Goal: Use online tool/utility: Utilize a website feature to perform a specific function

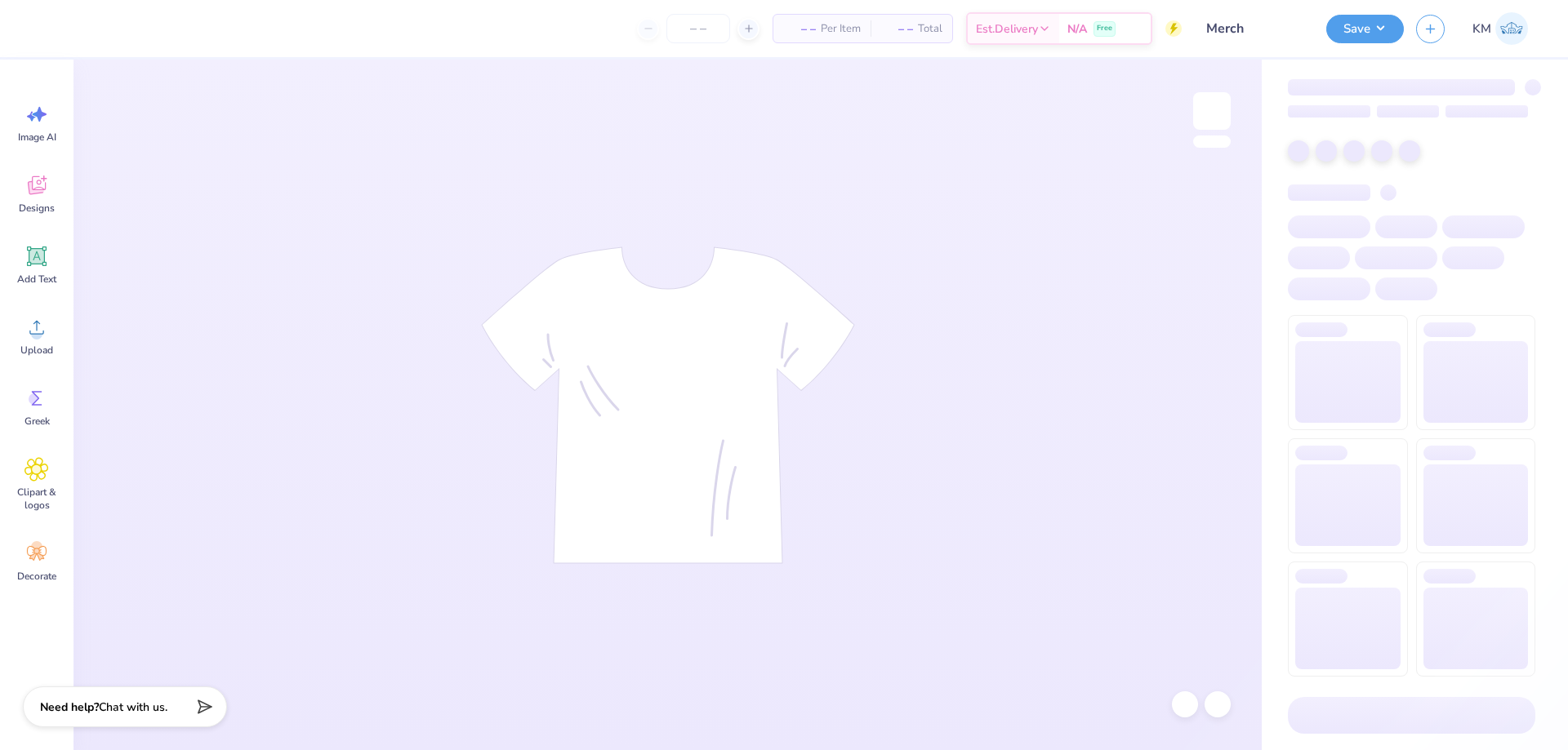
type input "Merch"
type input "50"
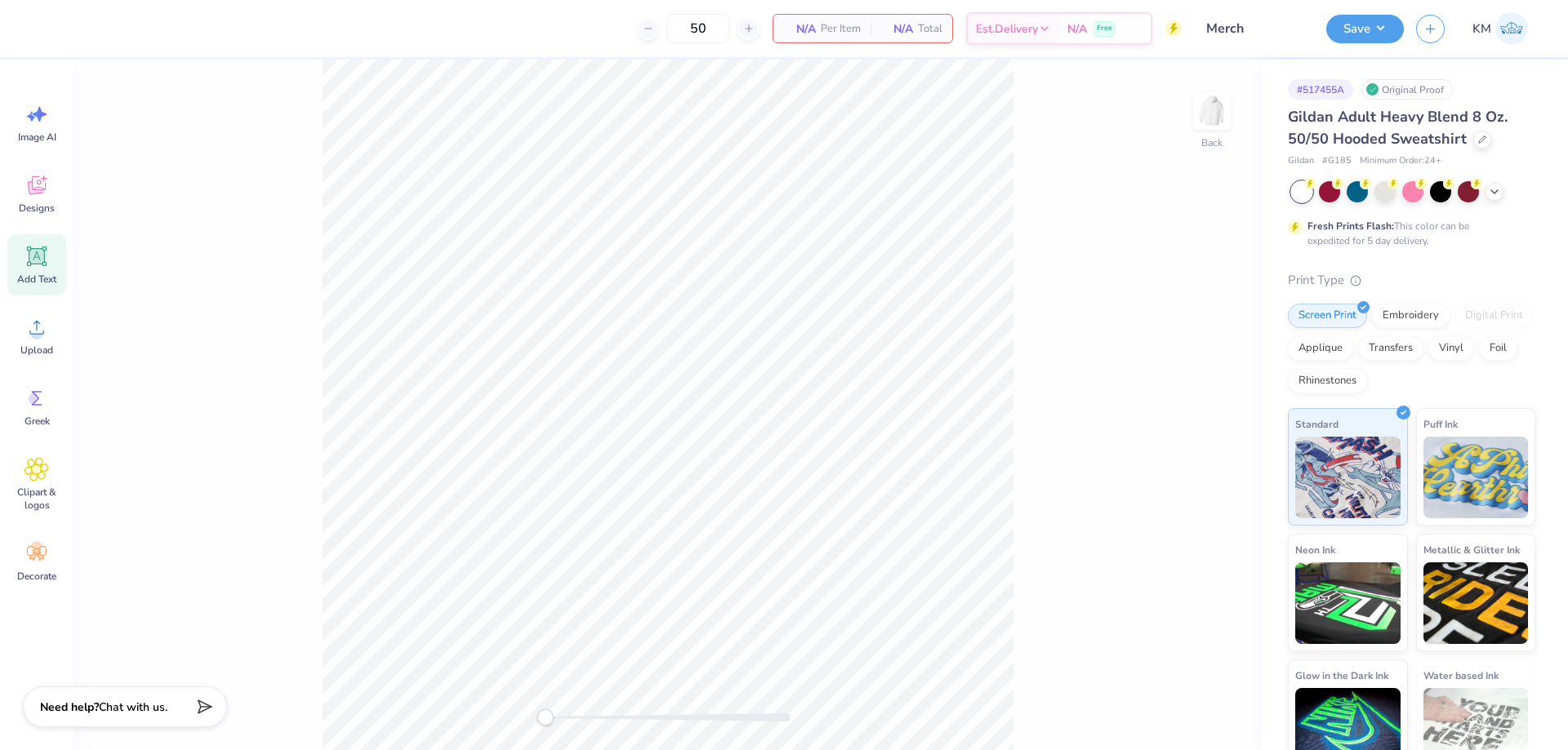
click at [48, 257] on icon at bounding box center [36, 255] width 24 height 24
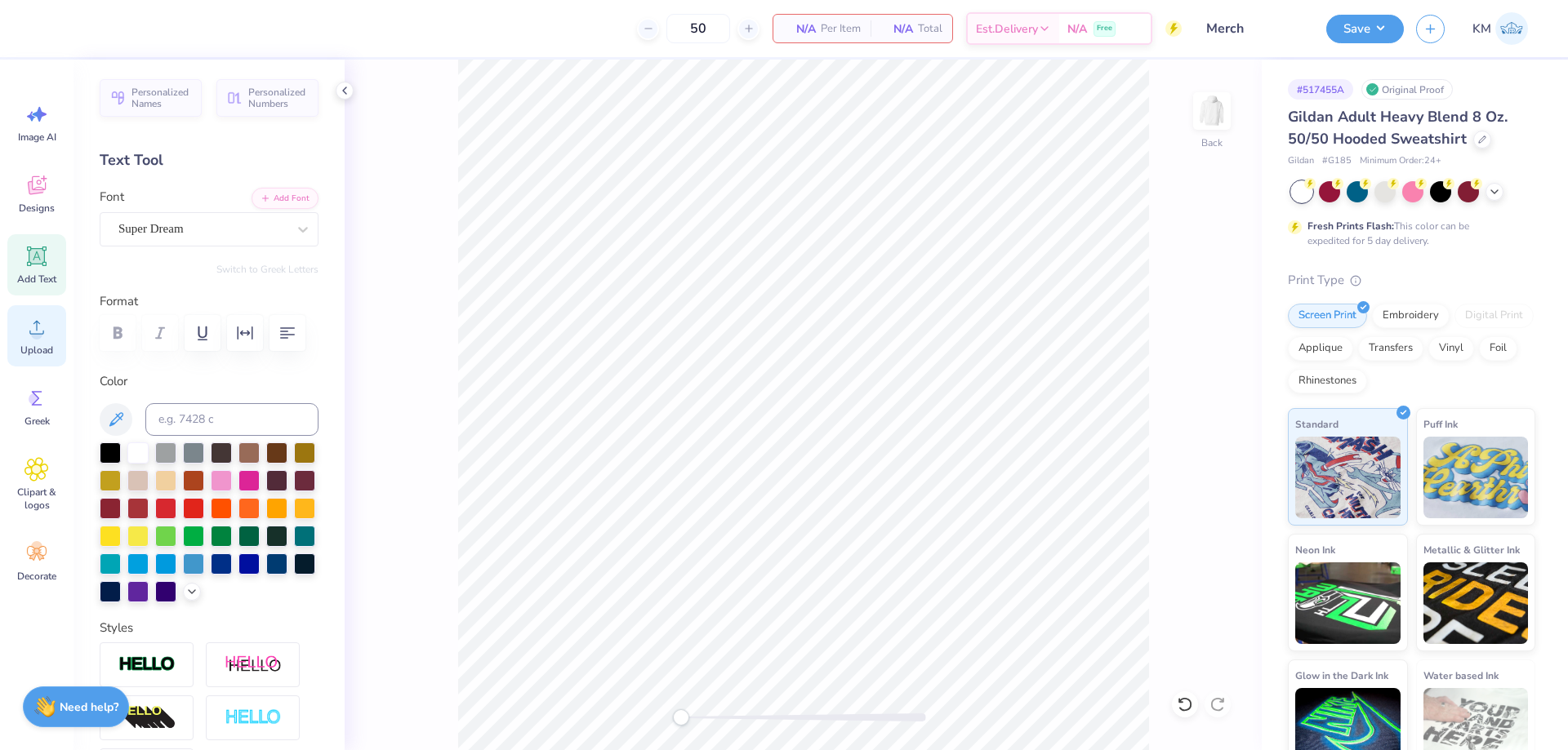
click at [43, 324] on icon at bounding box center [36, 326] width 24 height 24
click at [44, 324] on icon at bounding box center [36, 326] width 24 height 24
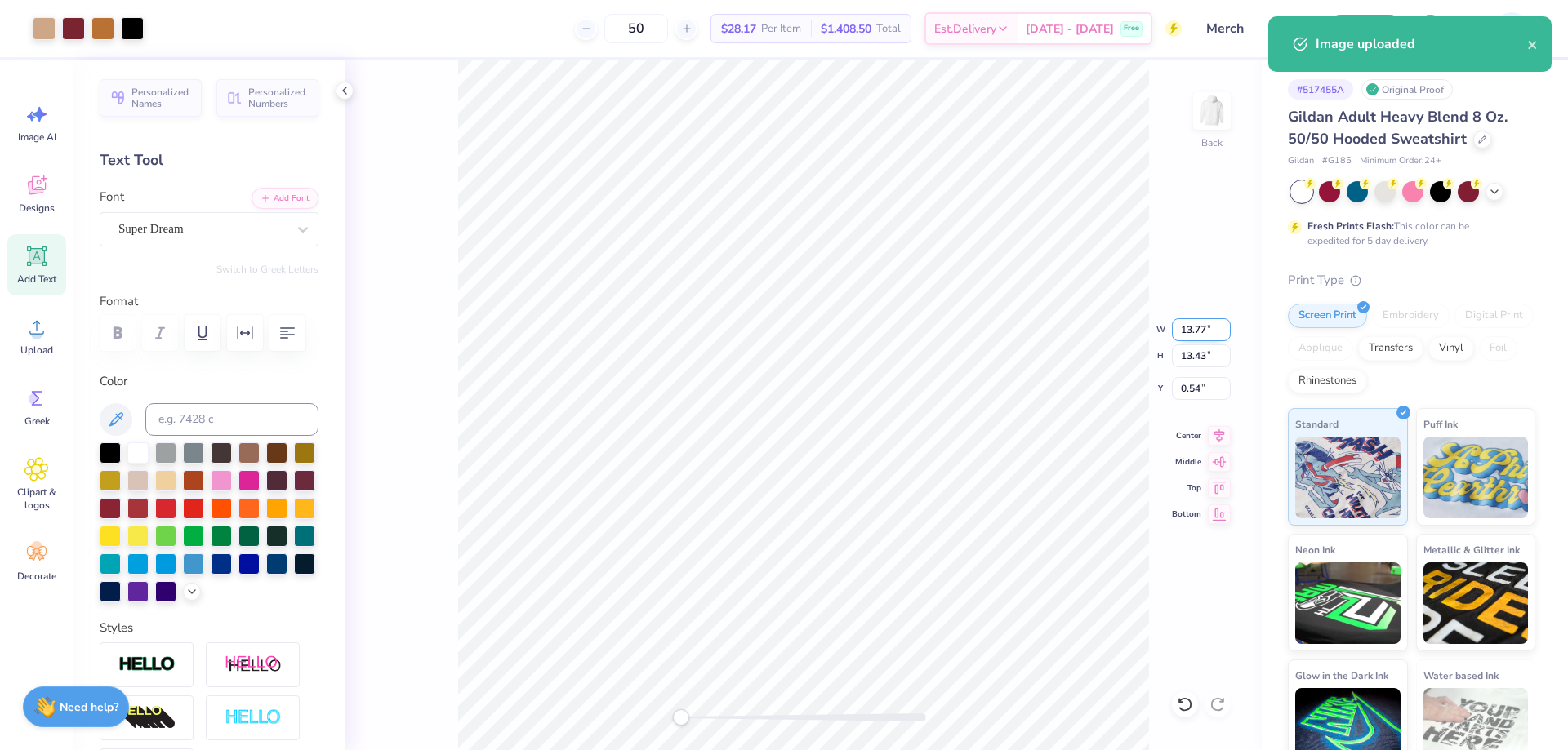
click at [1198, 327] on input "13.77" at bounding box center [1200, 330] width 59 height 23
type input "10"
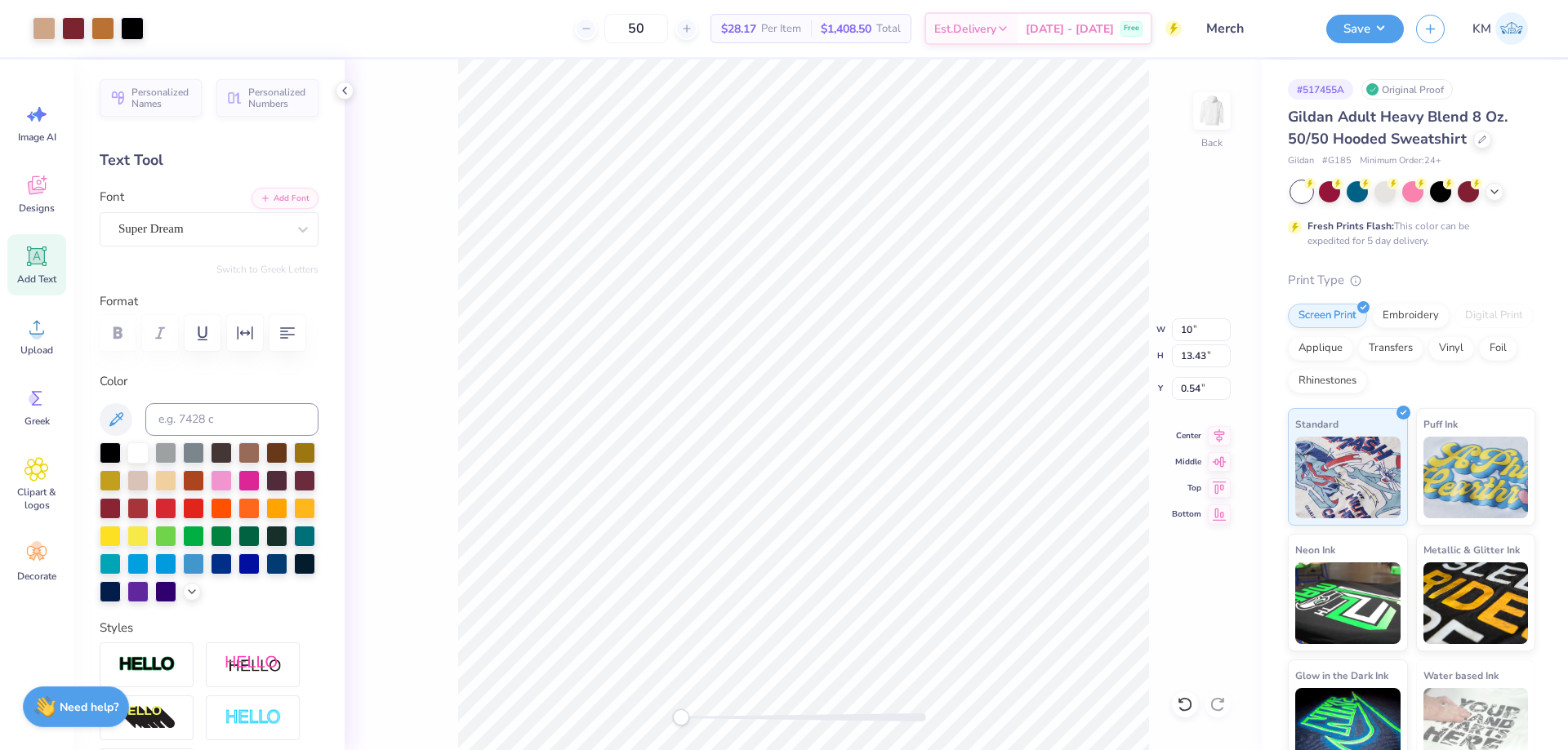
click at [1098, 322] on div "Back W 10 10 " H 13.43 13.43 " Y 0.54 0.54 " Center Middle Top Bottom" at bounding box center [803, 404] width 917 height 690
click at [1189, 337] on input "7.26" at bounding box center [1200, 330] width 59 height 23
type input "11.54"
type input "11.25"
type input "1.62"
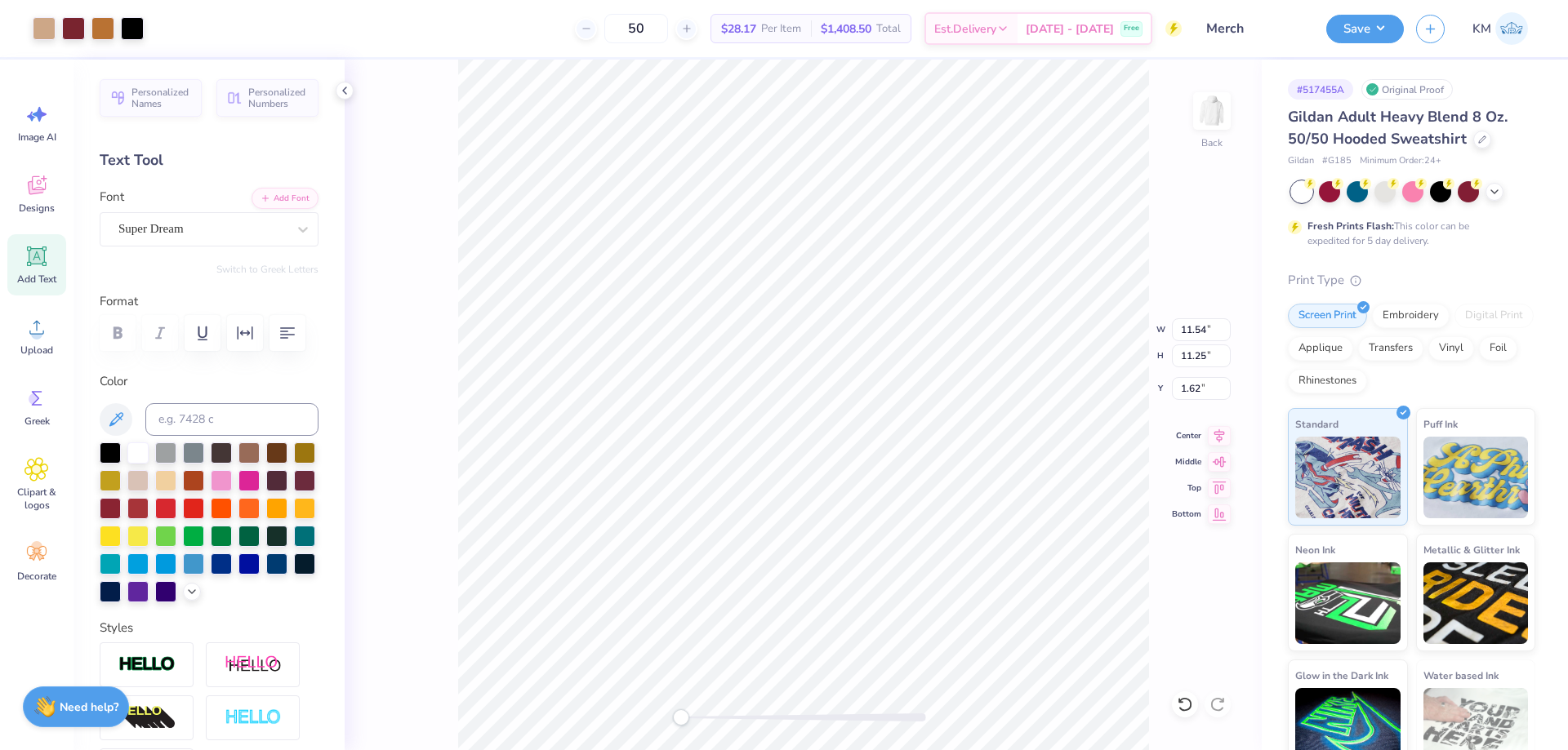
click at [1125, 328] on div "Back W 11.54 11.54 " H 11.25 11.25 " Y 1.62 1.62 " Center [GEOGRAPHIC_DATA]" at bounding box center [803, 404] width 917 height 690
click at [1208, 336] on input "11.54" at bounding box center [1200, 330] width 59 height 23
type input "10"
click at [1192, 382] on input "2.37" at bounding box center [1200, 389] width 59 height 23
type input "3"
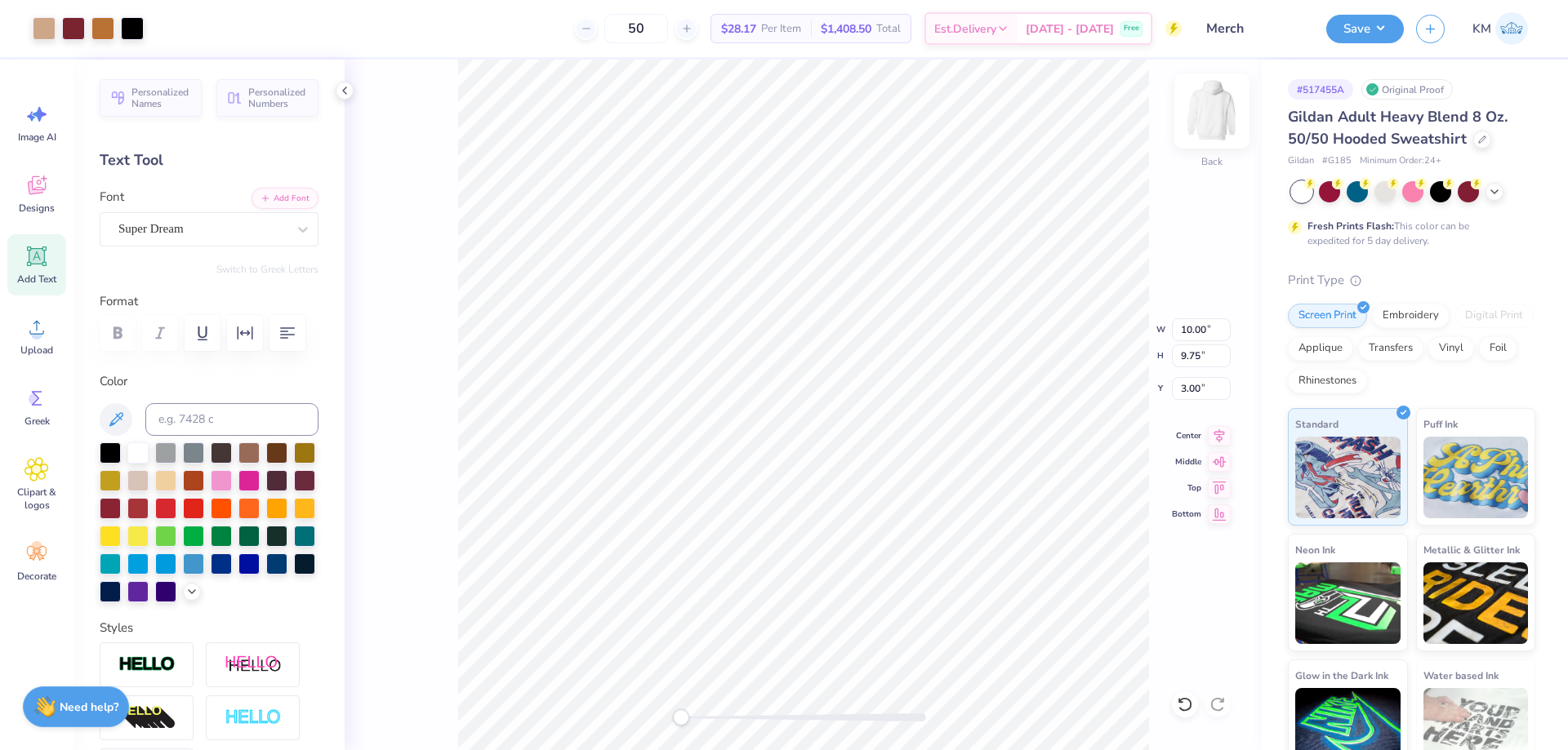
click at [1210, 108] on img at bounding box center [1212, 111] width 65 height 65
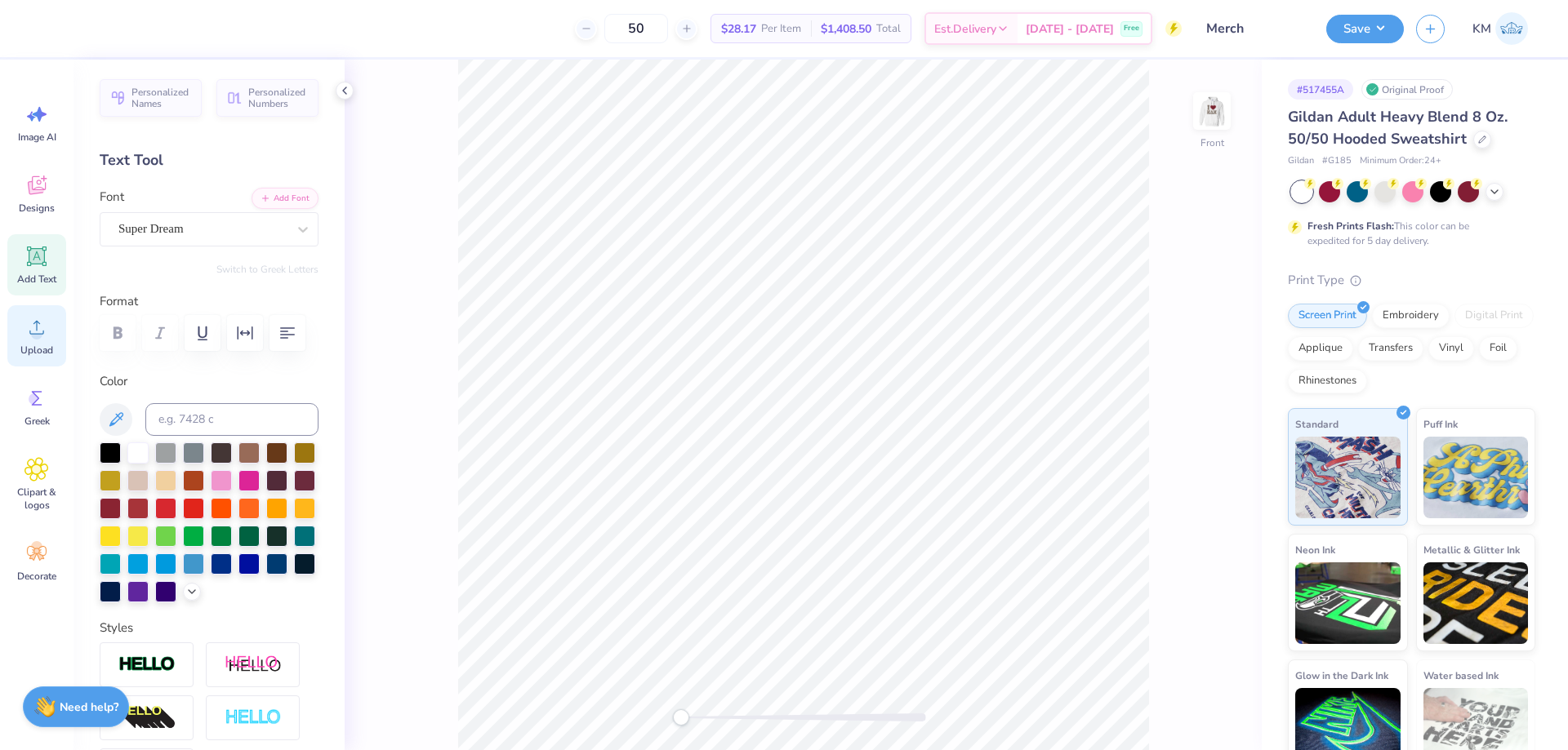
click at [39, 331] on circle at bounding box center [37, 334] width 12 height 12
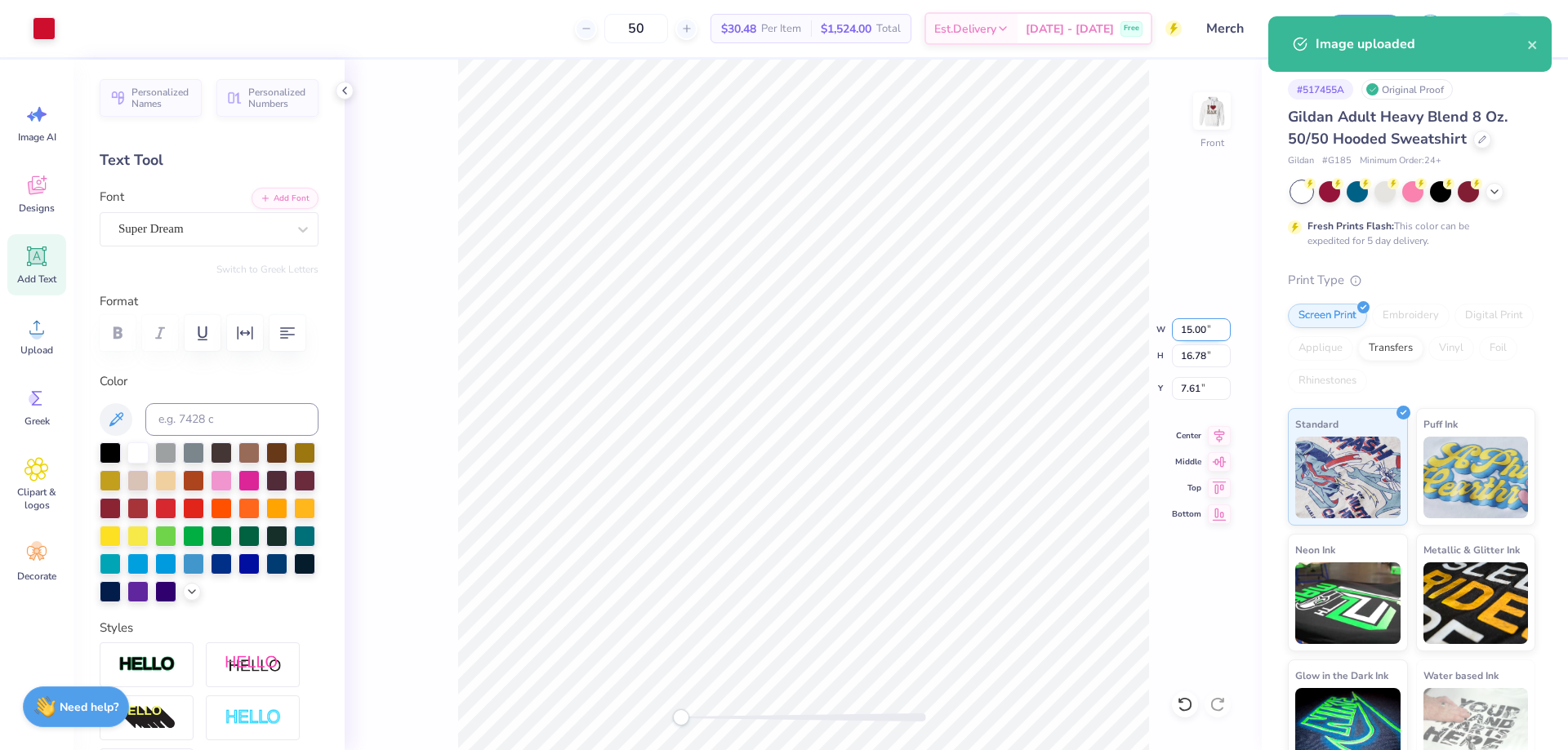
click at [1198, 327] on input "15.00" at bounding box center [1200, 330] width 59 height 23
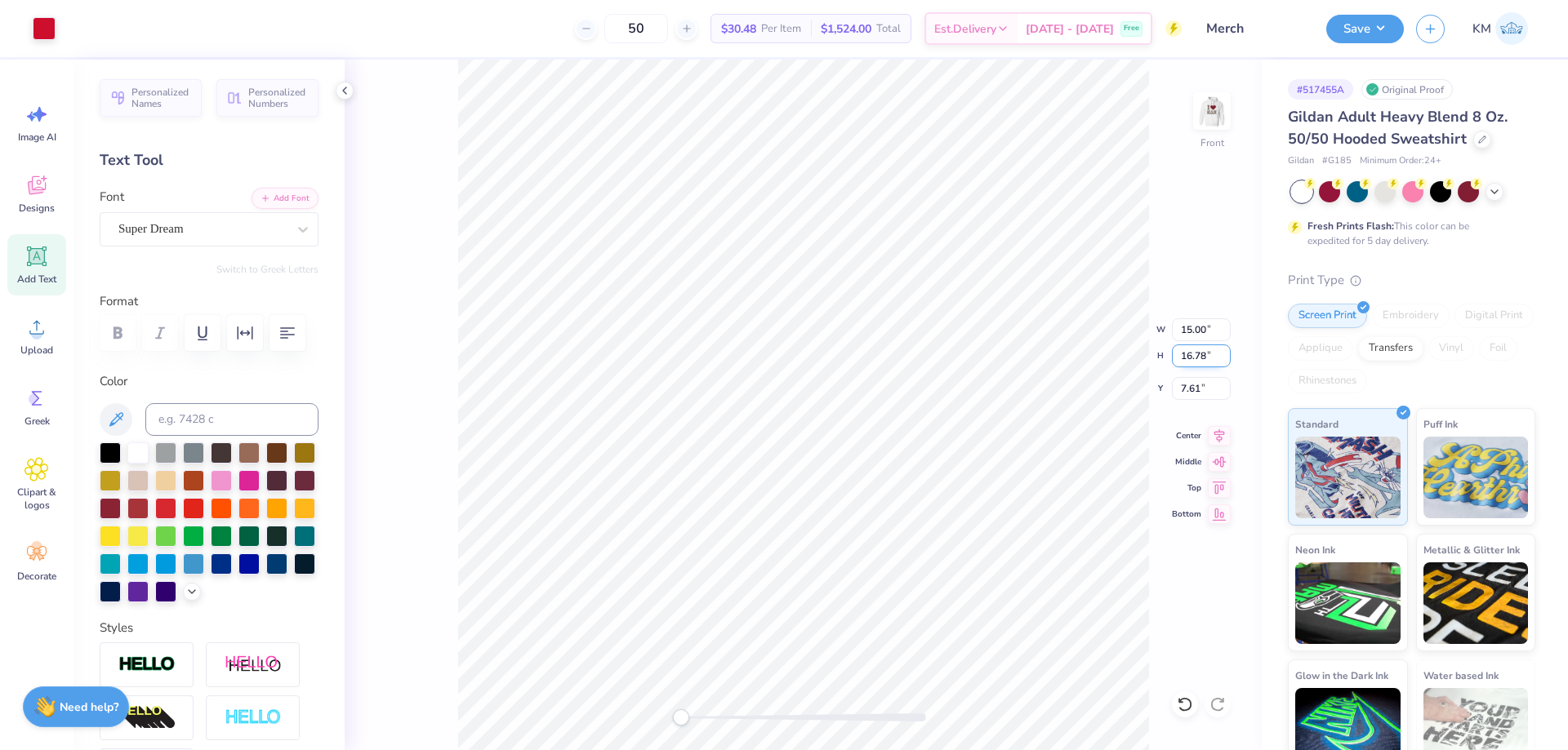
click at [1201, 349] on input "16.78" at bounding box center [1200, 356] width 59 height 23
type input "15"
click at [1215, 340] on input "6.86" at bounding box center [1200, 330] width 59 height 23
click at [1198, 345] on input "7.67" at bounding box center [1200, 356] width 59 height 23
type input "12"
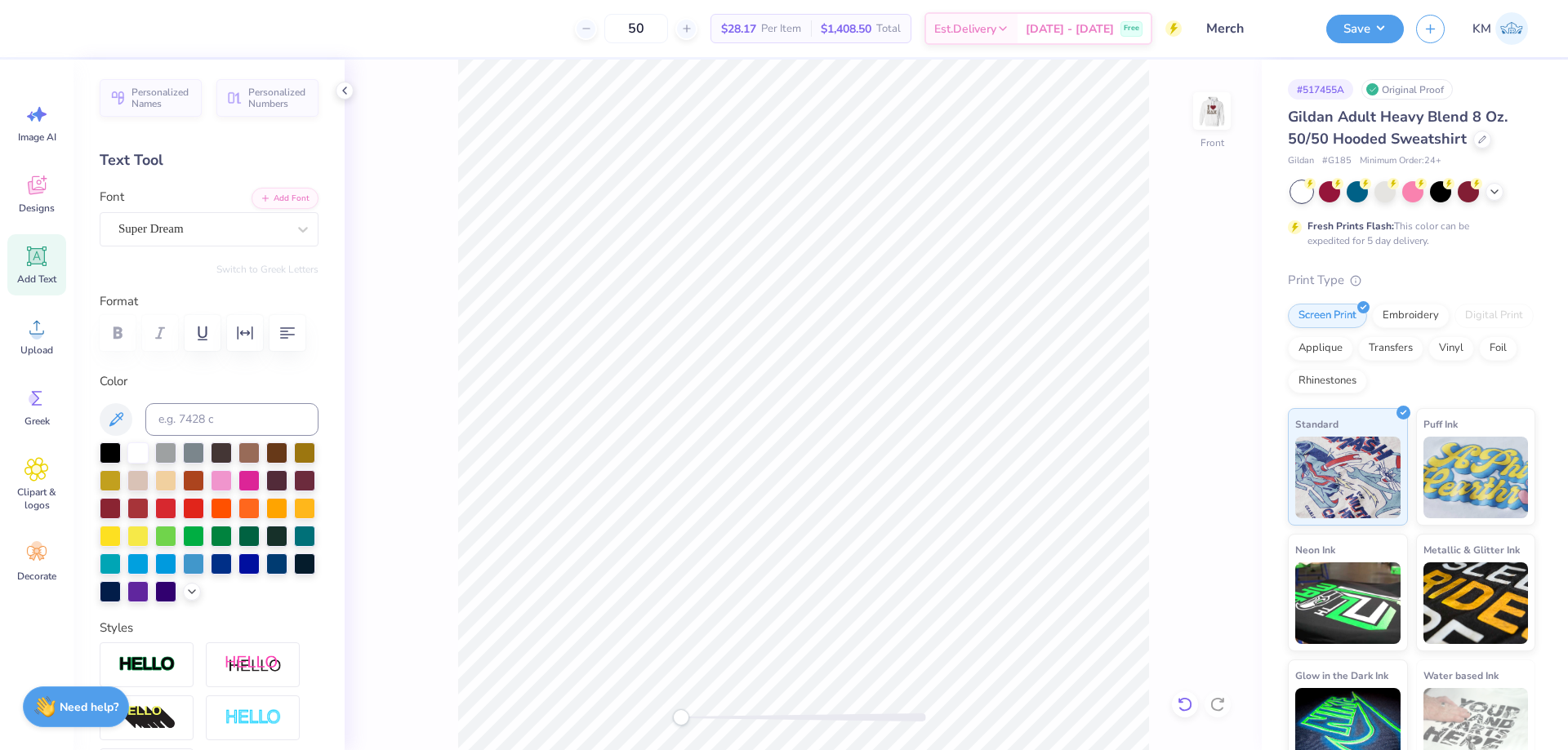
click at [1191, 702] on icon at bounding box center [1184, 704] width 16 height 16
click at [1189, 711] on icon at bounding box center [1184, 704] width 16 height 16
click at [1195, 329] on input "6.86" at bounding box center [1200, 330] width 59 height 23
click at [1201, 355] on input "7.67" at bounding box center [1200, 356] width 59 height 23
type input "12"
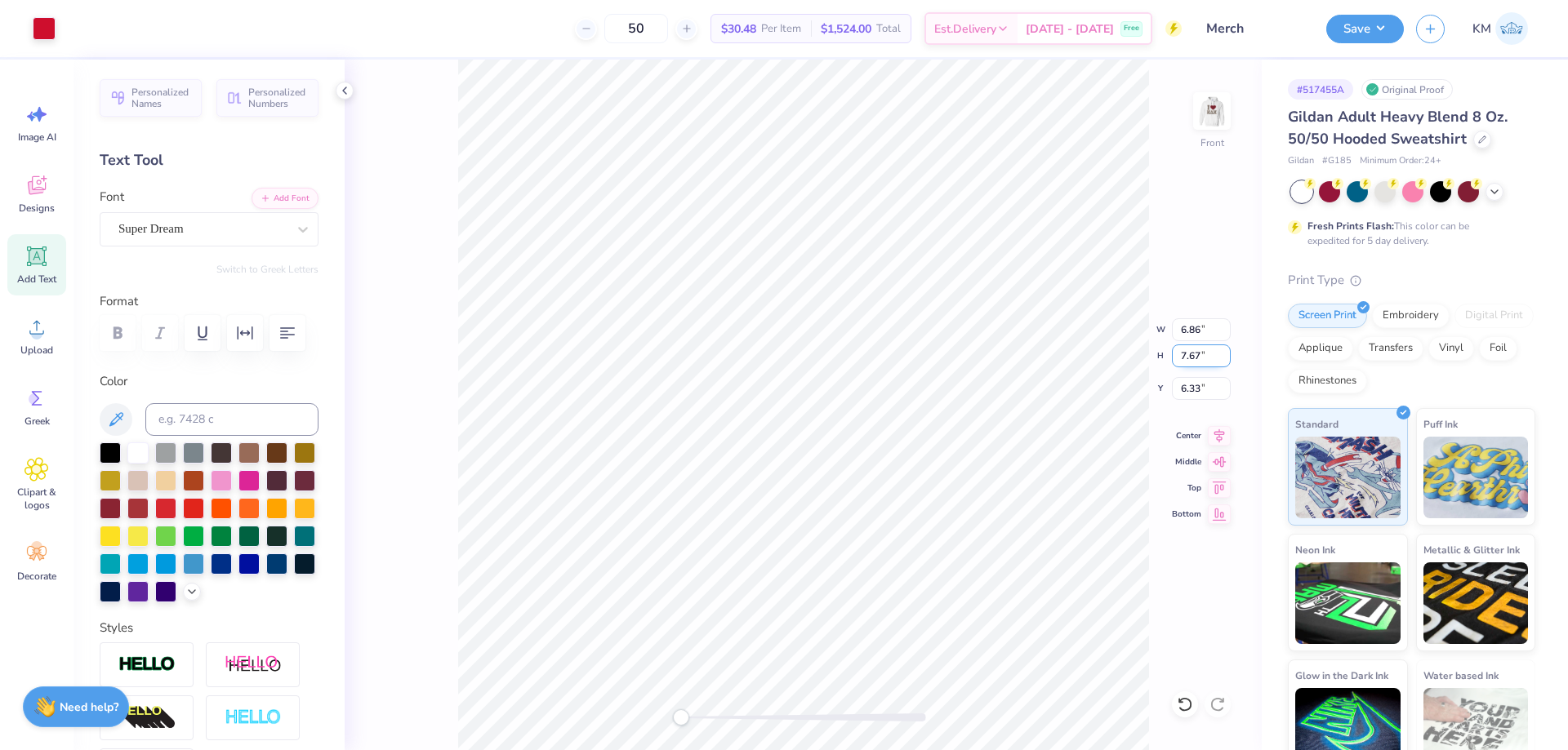
click at [1198, 356] on input "7.67" at bounding box center [1200, 356] width 59 height 23
type input "12"
click at [1179, 710] on icon at bounding box center [1184, 704] width 16 height 16
click at [1180, 705] on icon at bounding box center [1184, 704] width 16 height 16
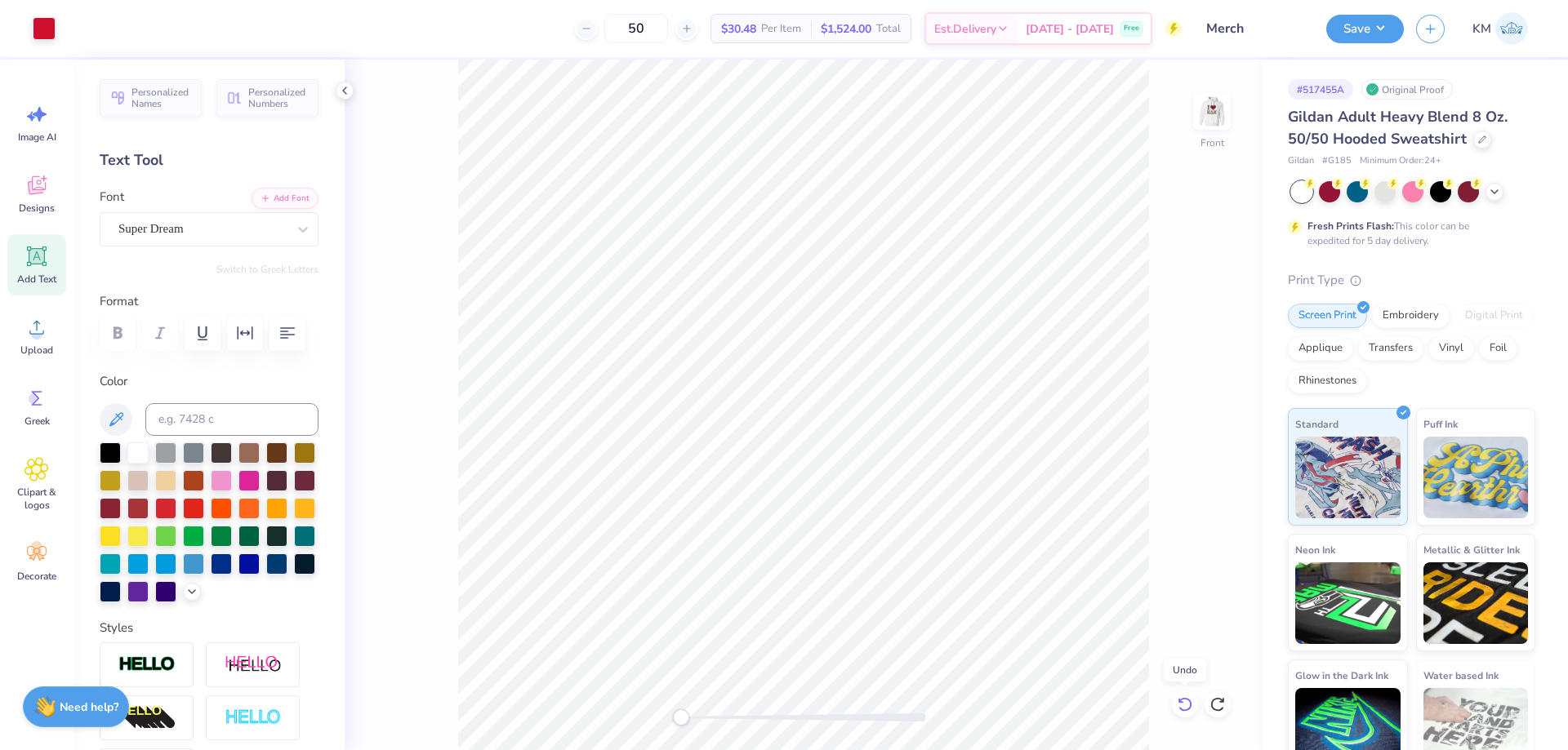
click at [1180, 705] on icon at bounding box center [1184, 704] width 16 height 16
click at [1198, 354] on input "16.78" at bounding box center [1200, 356] width 59 height 23
type input "12"
click at [1199, 384] on input "10.00" at bounding box center [1200, 389] width 59 height 23
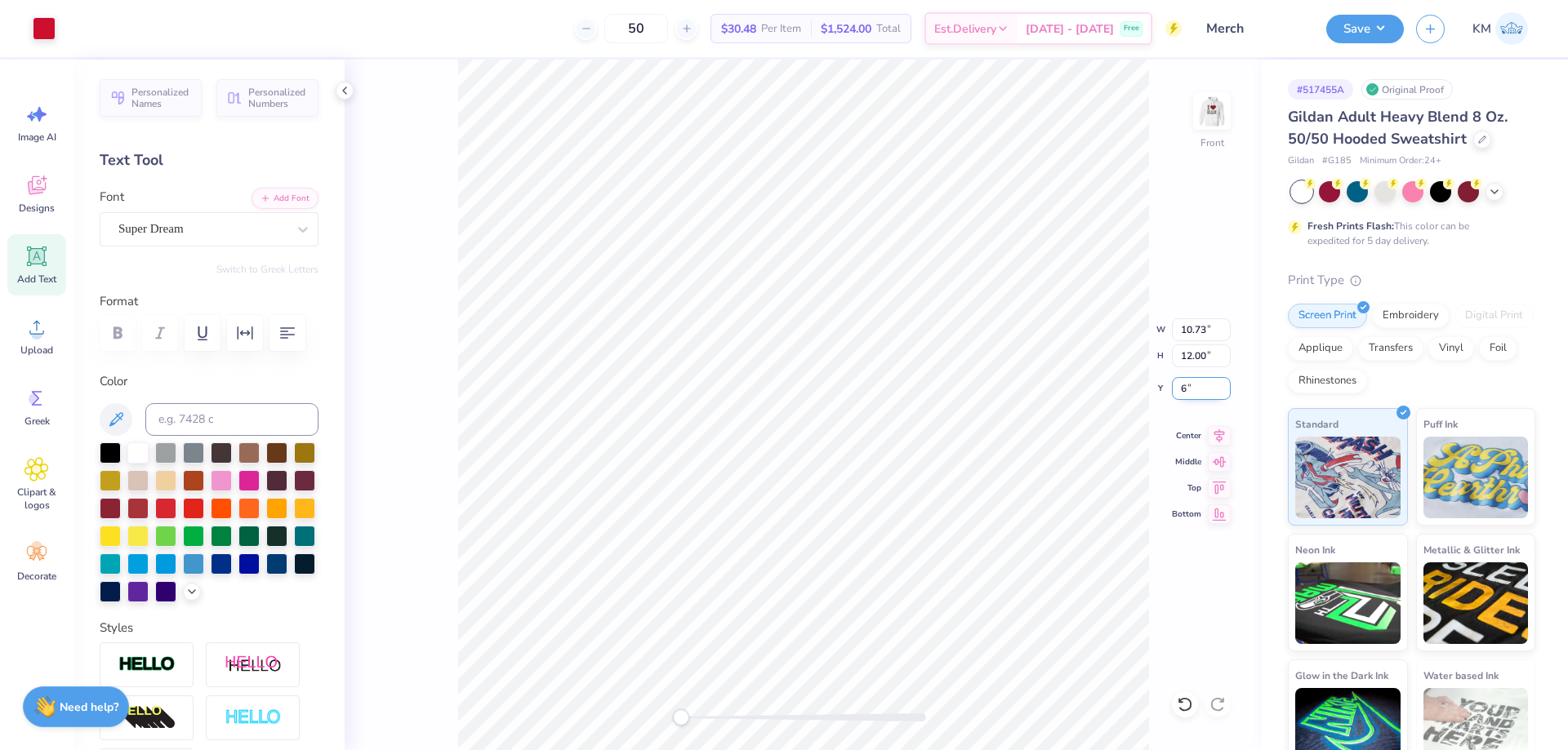
type input "6"
click at [1228, 111] on img at bounding box center [1212, 111] width 65 height 65
type input "10.57"
type input "11.82"
type input "2.14"
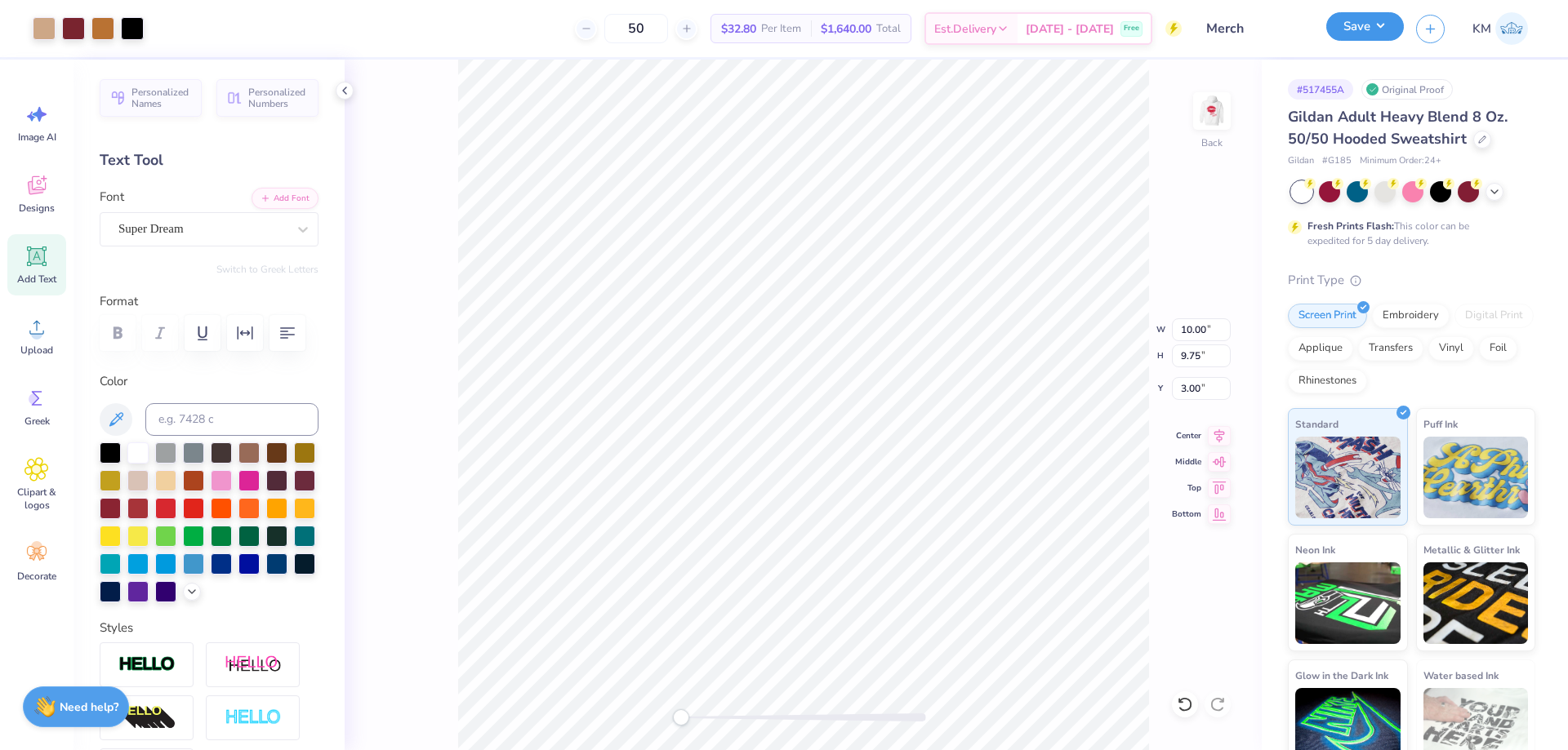
click at [1384, 30] on button "Save" at bounding box center [1365, 27] width 78 height 29
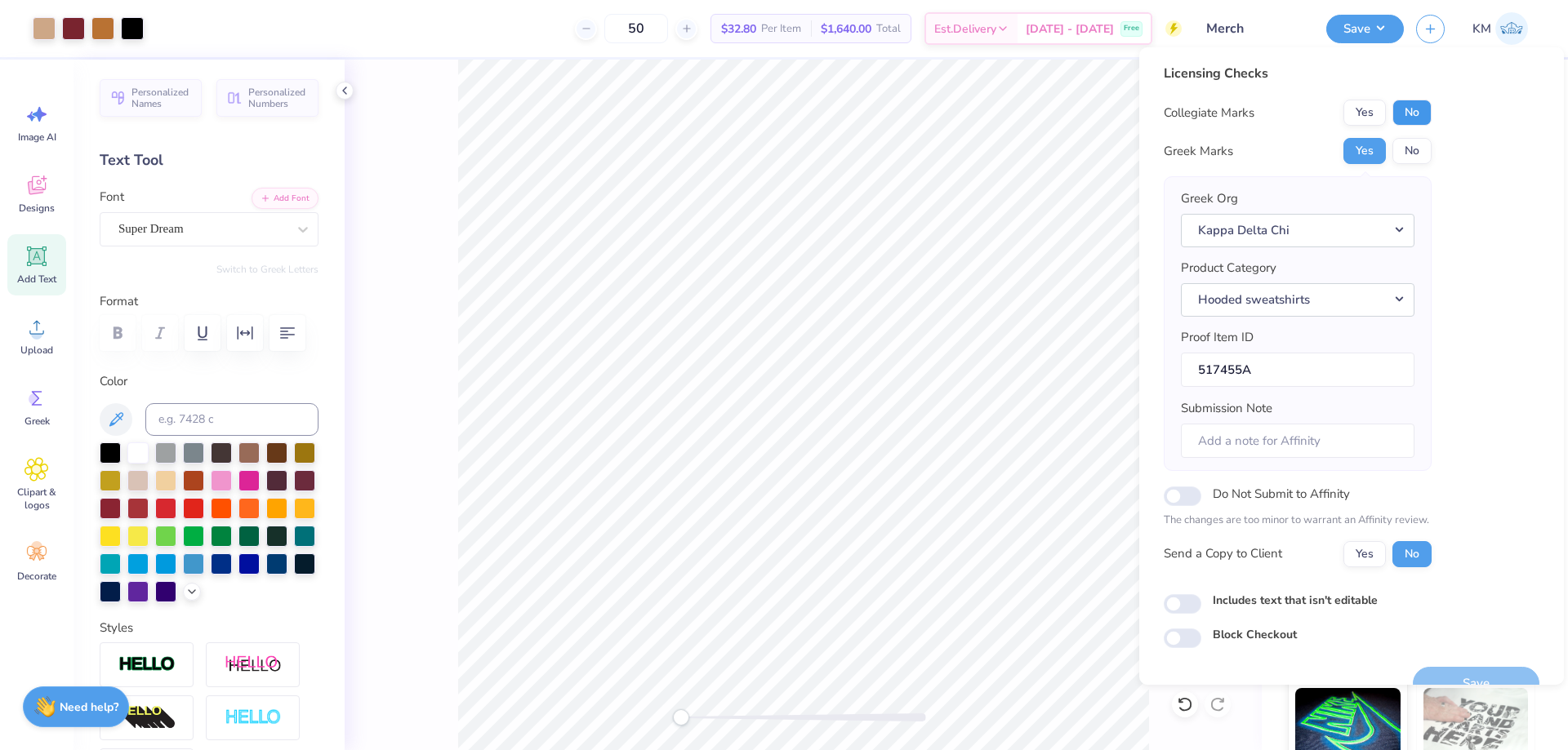
click at [1423, 110] on button "No" at bounding box center [1411, 112] width 39 height 26
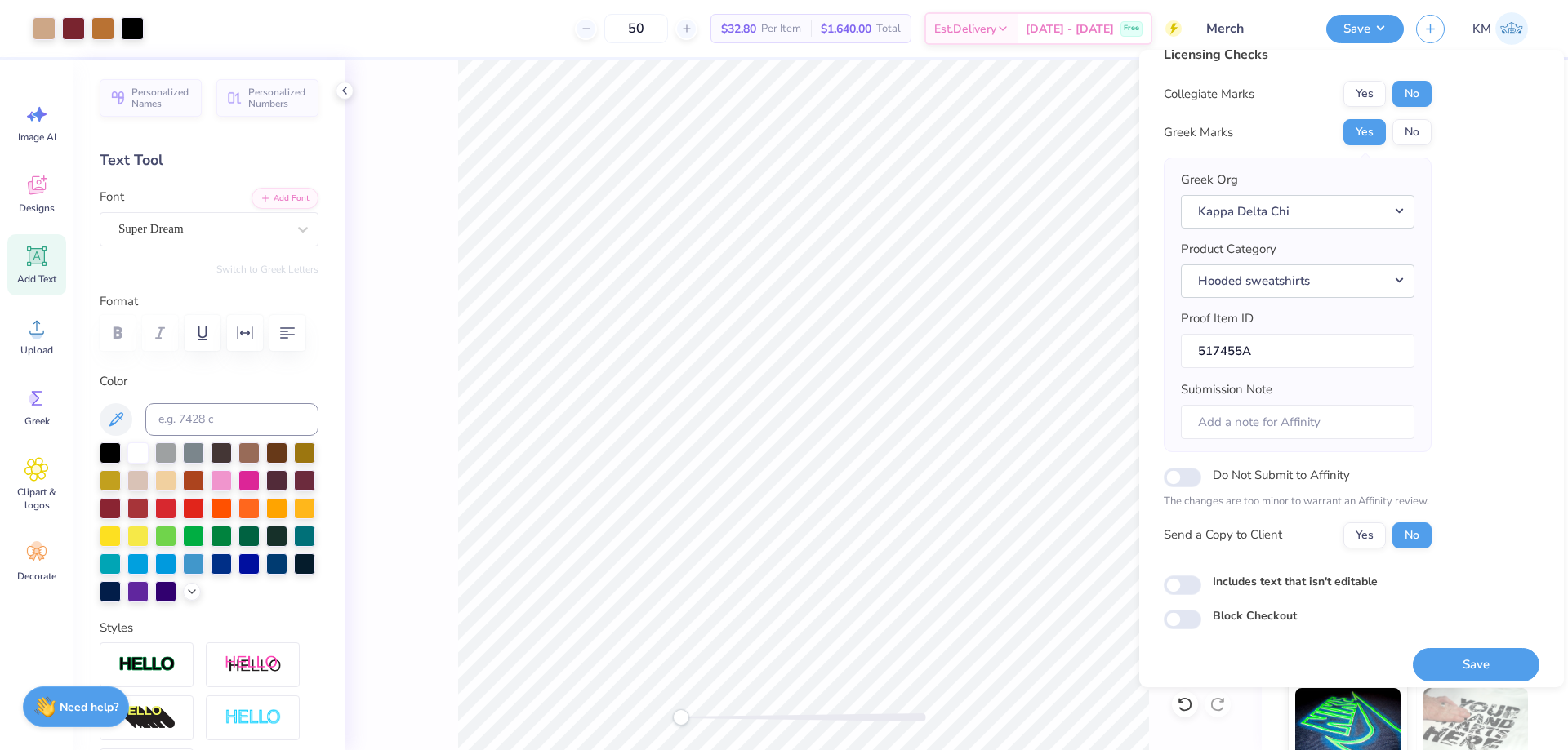
scroll to position [31, 0]
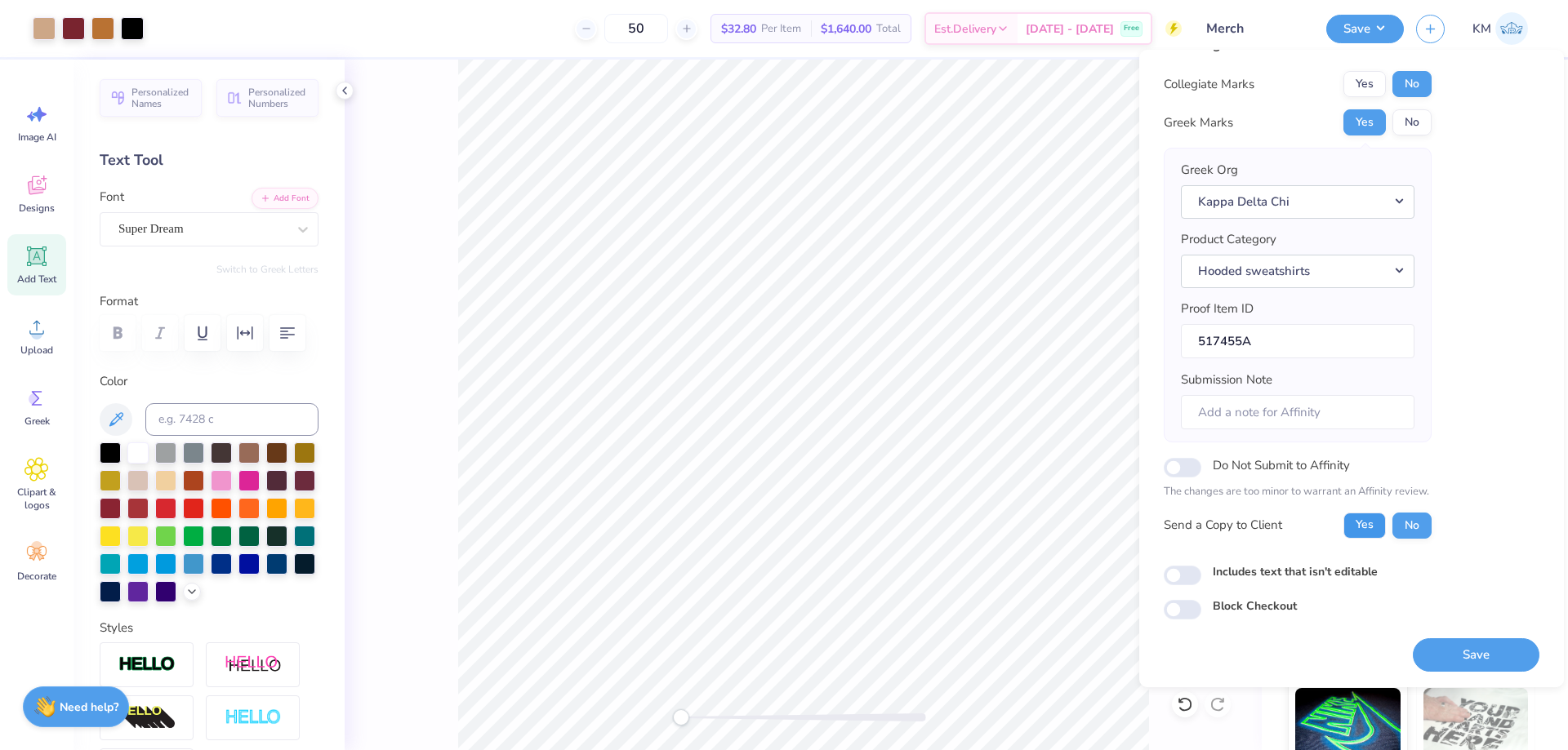
click at [1366, 530] on button "Yes" at bounding box center [1364, 525] width 42 height 26
click at [1457, 656] on button "Save" at bounding box center [1475, 655] width 126 height 34
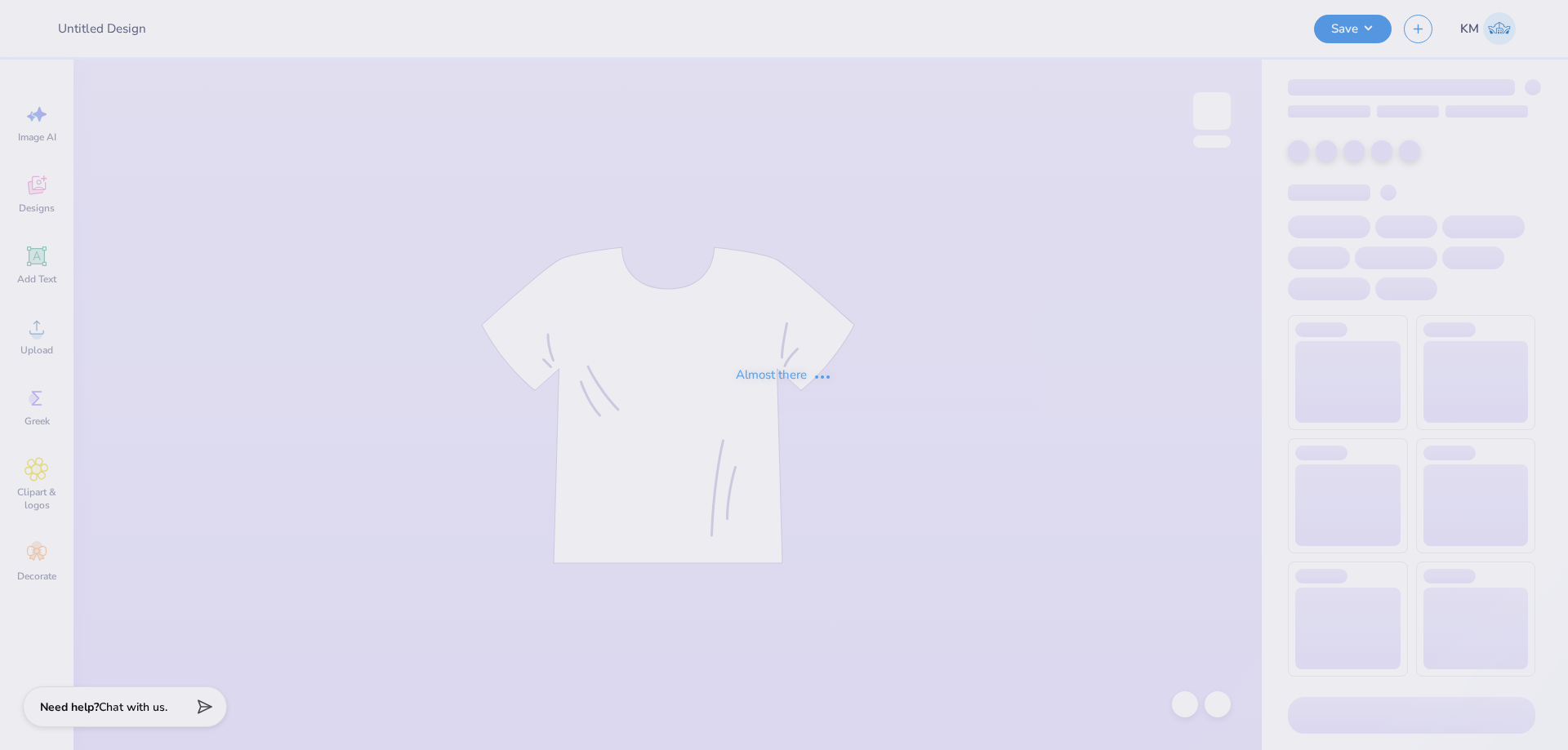
type input "Merch"
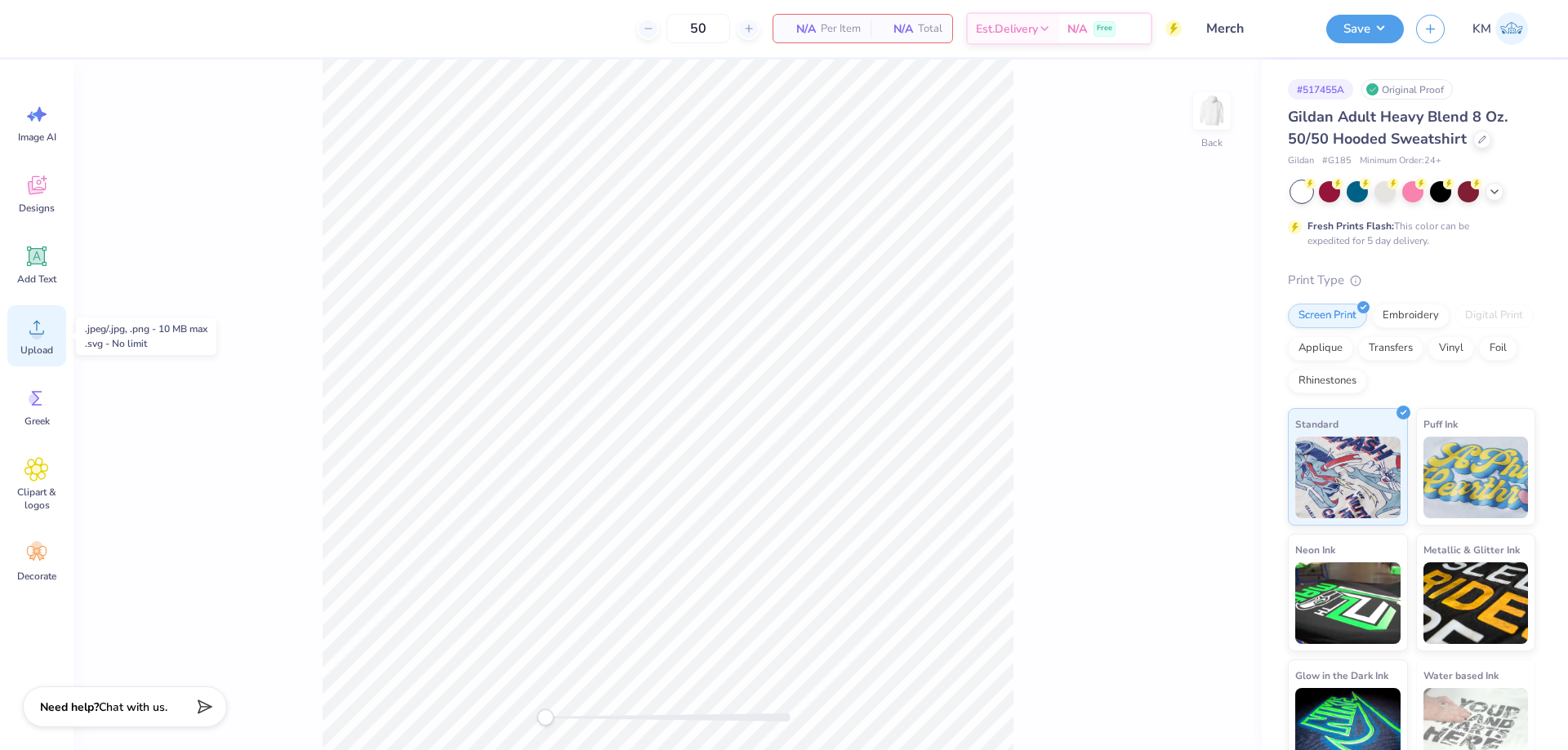
click at [49, 340] on div "Upload" at bounding box center [37, 336] width 59 height 62
click at [33, 329] on icon at bounding box center [36, 326] width 24 height 24
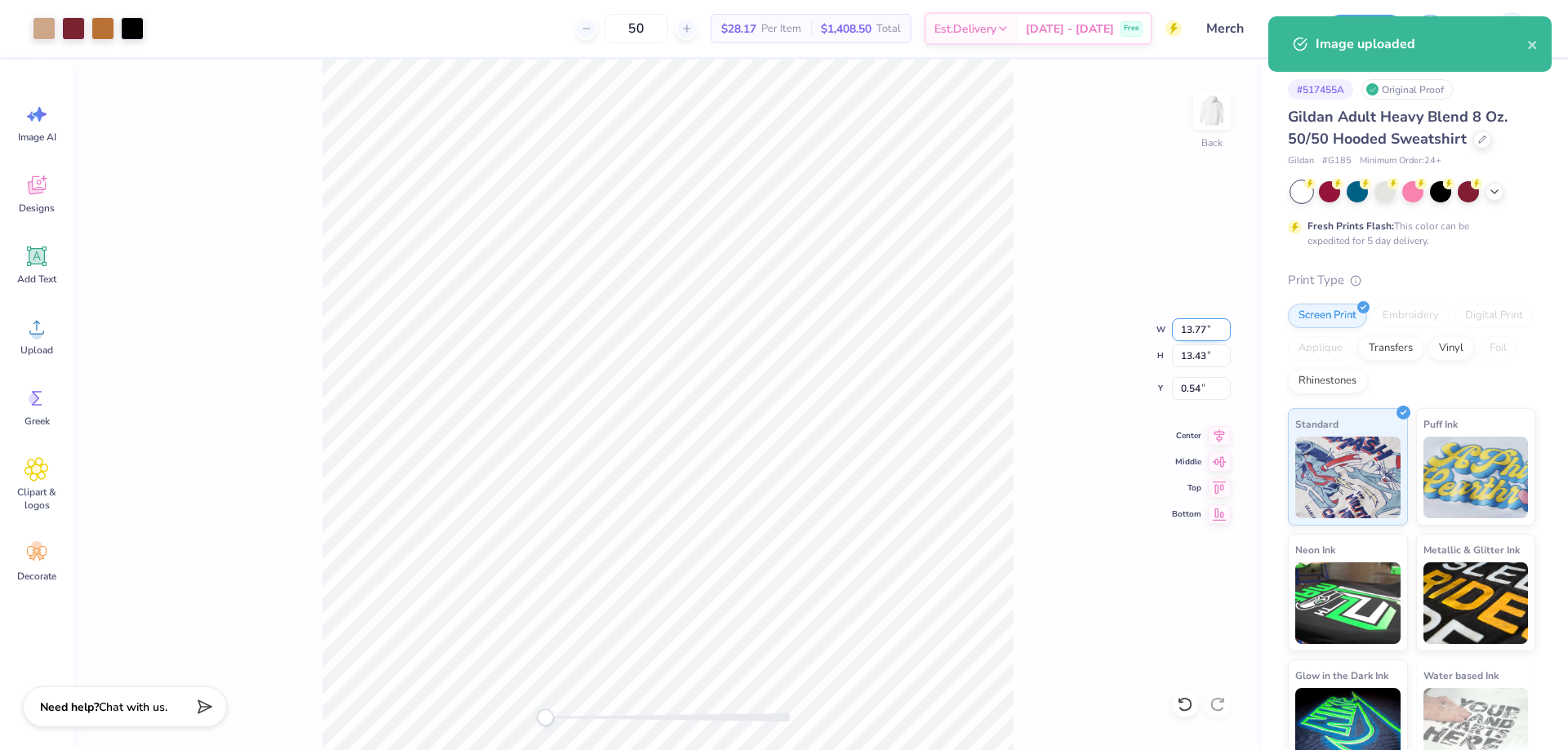
click at [1189, 326] on input "13.77" at bounding box center [1200, 330] width 59 height 23
type input "10"
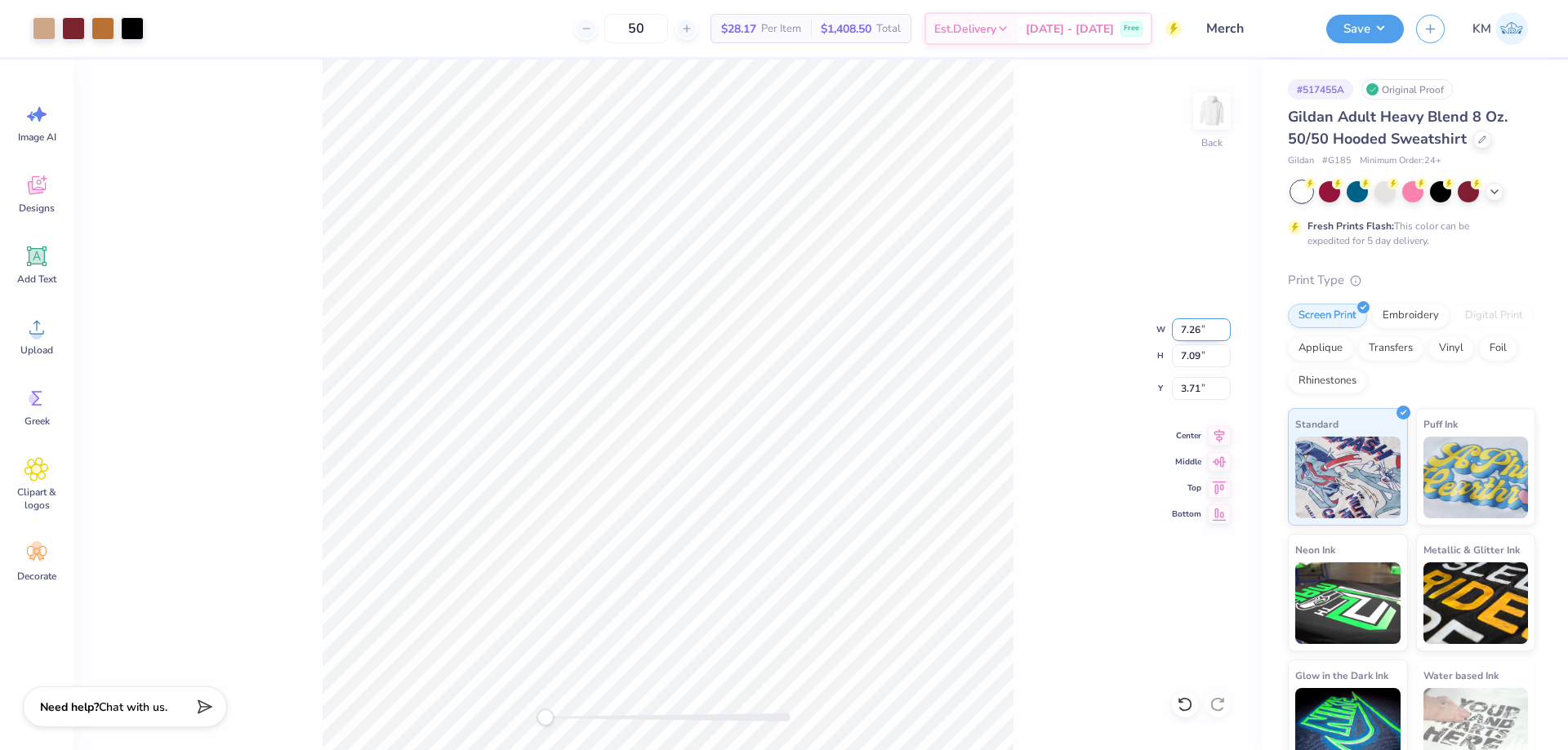
click at [1184, 328] on input "7.26" at bounding box center [1200, 330] width 59 height 23
click at [1197, 388] on input "2.37" at bounding box center [1200, 389] width 59 height 23
type input "3"
click at [1068, 362] on div "Back W 10.00 10.00 " H 9.75 9.75 " Y 3 3 " Center Middle Top Bottom" at bounding box center [666, 404] width 1188 height 690
click at [1215, 122] on img at bounding box center [1212, 111] width 65 height 65
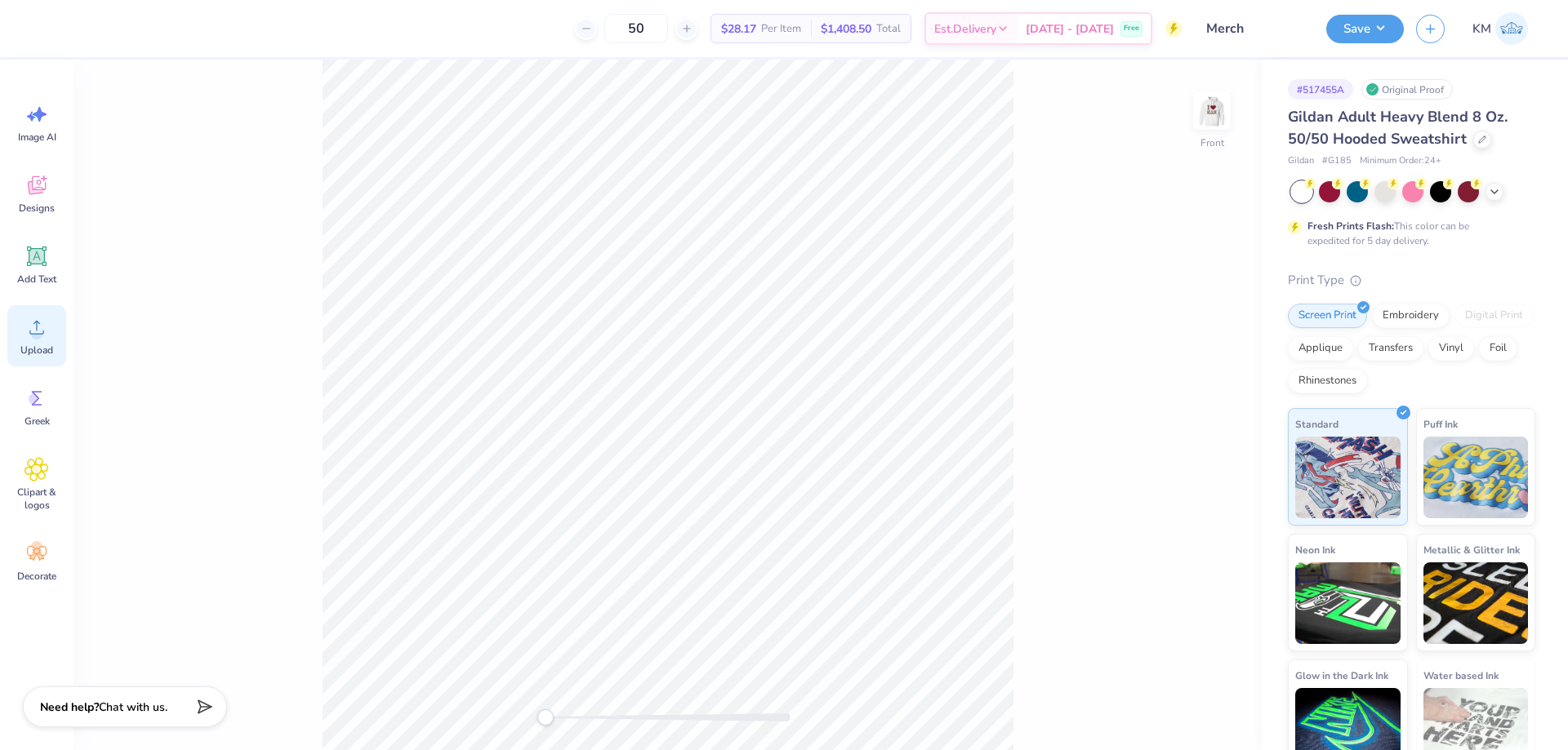
click at [45, 332] on icon at bounding box center [36, 326] width 24 height 24
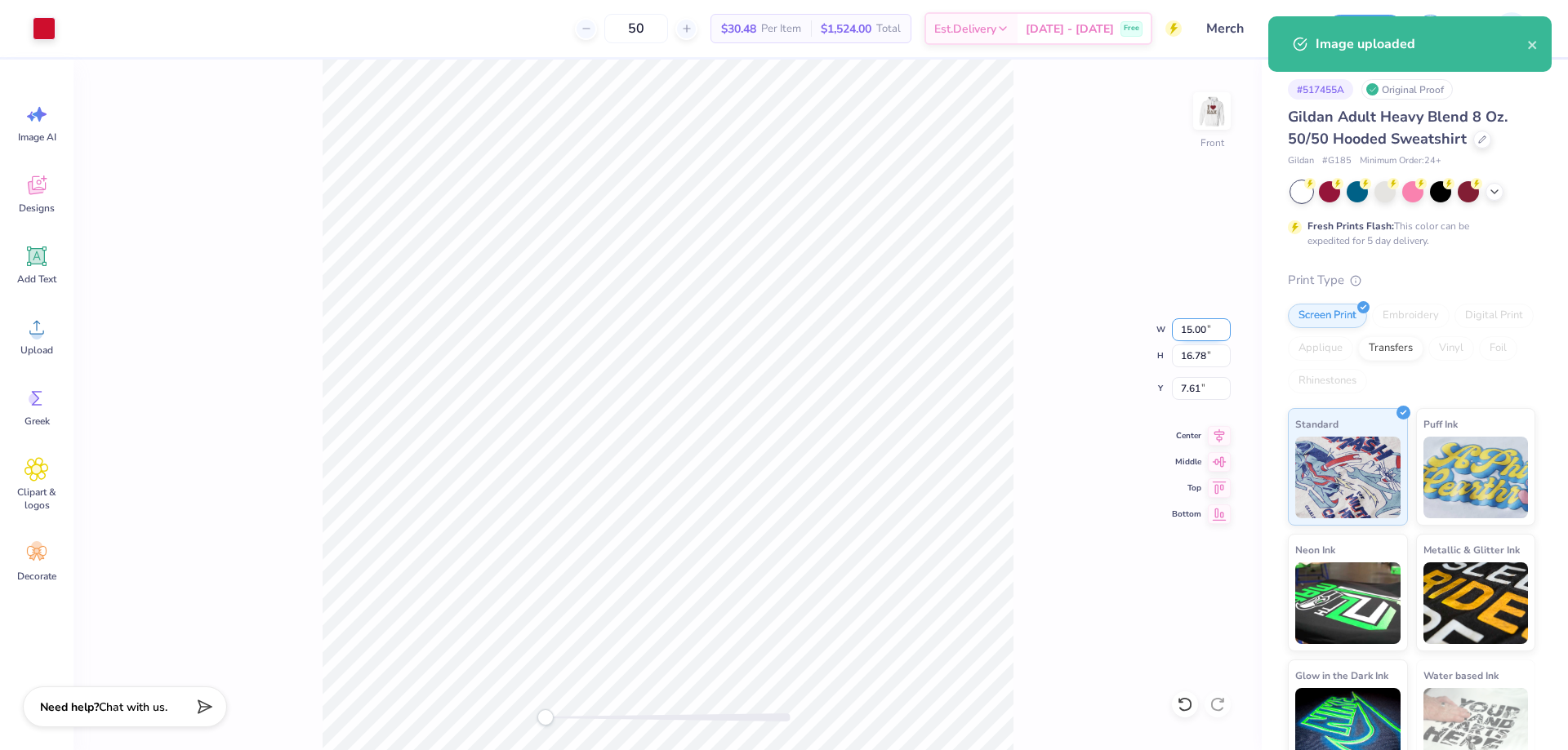
click at [1192, 329] on input "15.00" at bounding box center [1200, 330] width 59 height 23
click at [1189, 350] on input "16.78" at bounding box center [1200, 356] width 59 height 23
type input "12"
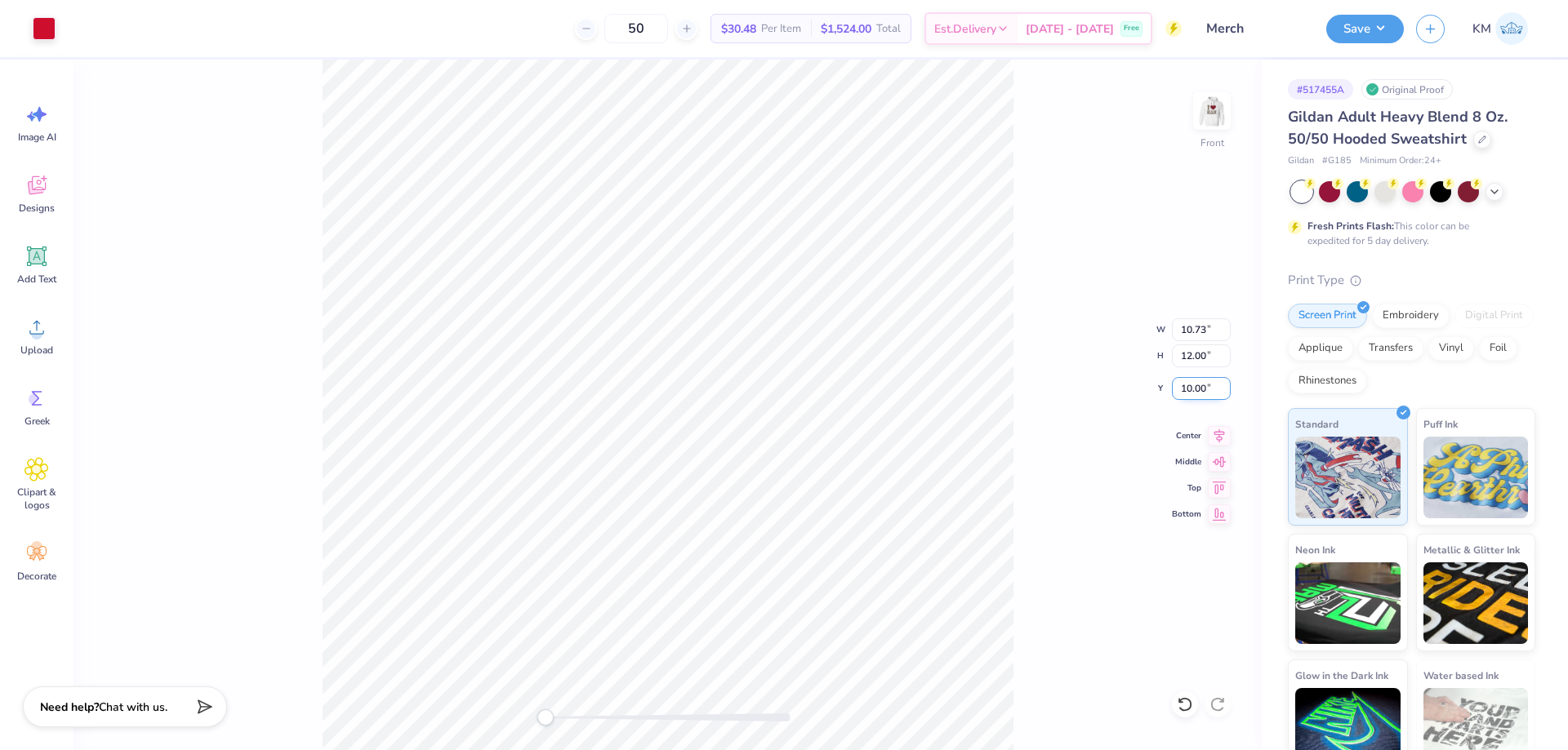
click at [1199, 394] on input "10.00" at bounding box center [1200, 389] width 59 height 23
type input "6"
click at [1376, 30] on button "Save" at bounding box center [1365, 27] width 78 height 29
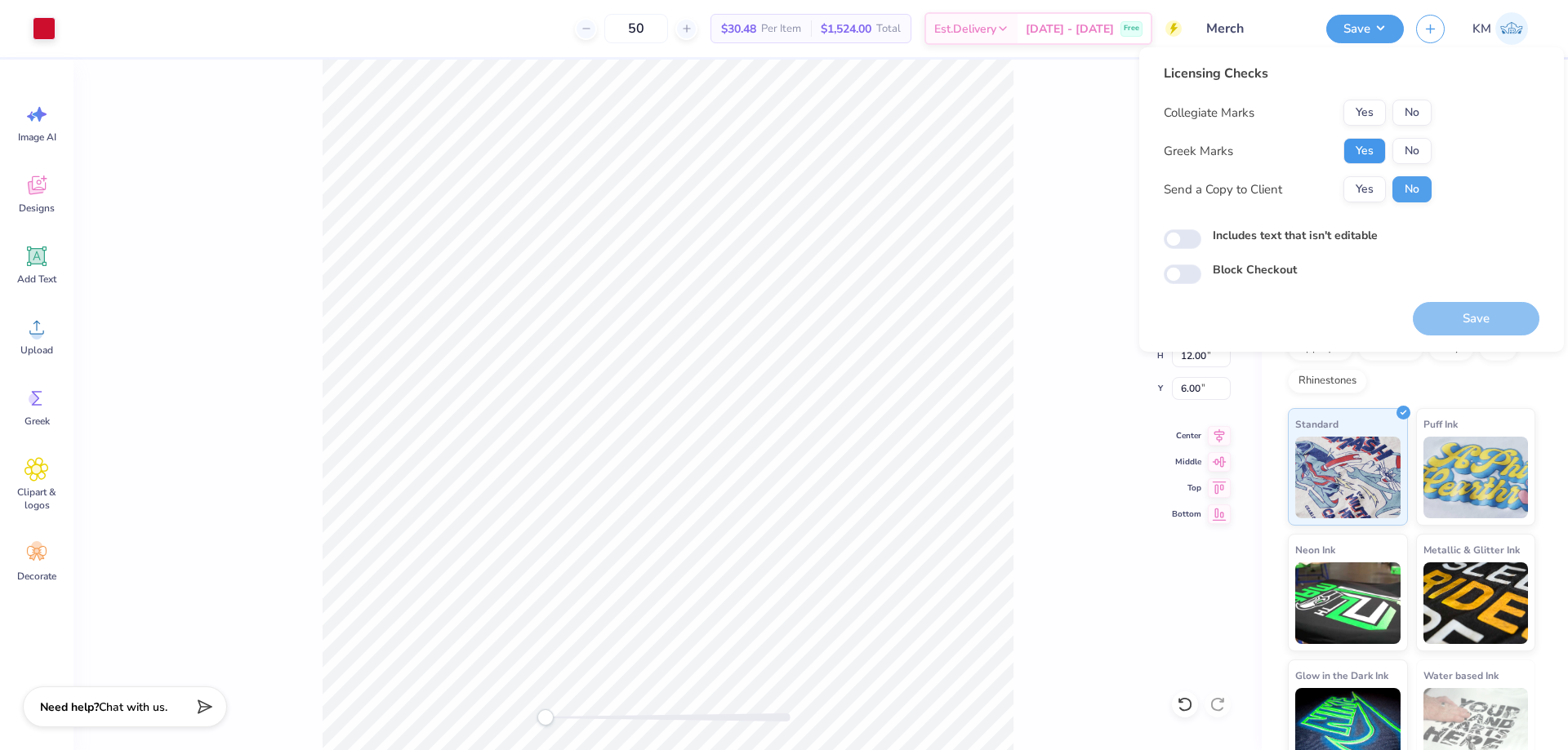
click at [1372, 145] on button "Yes" at bounding box center [1364, 150] width 42 height 26
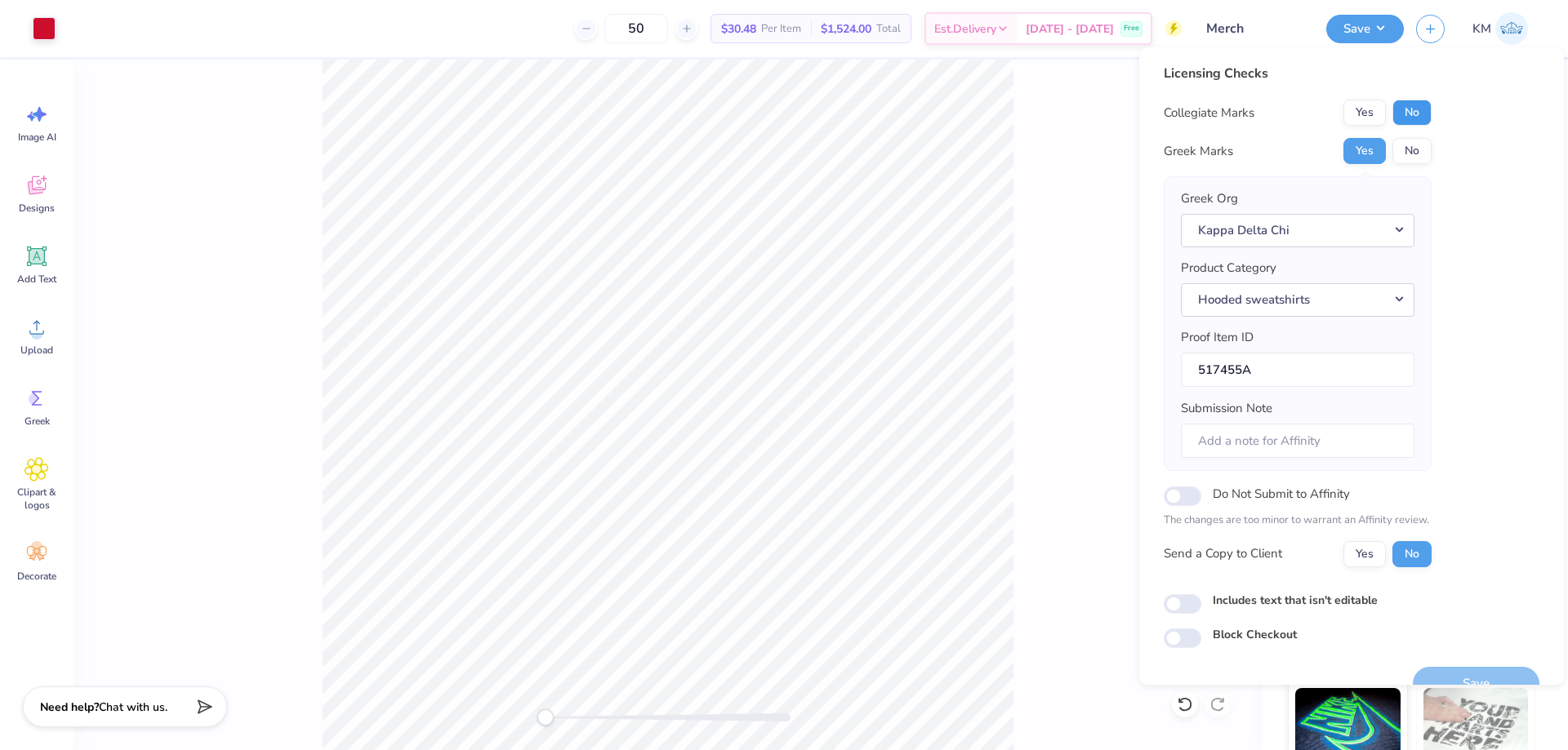
click at [1407, 114] on button "No" at bounding box center [1411, 112] width 39 height 26
click at [1360, 553] on button "Yes" at bounding box center [1364, 554] width 42 height 26
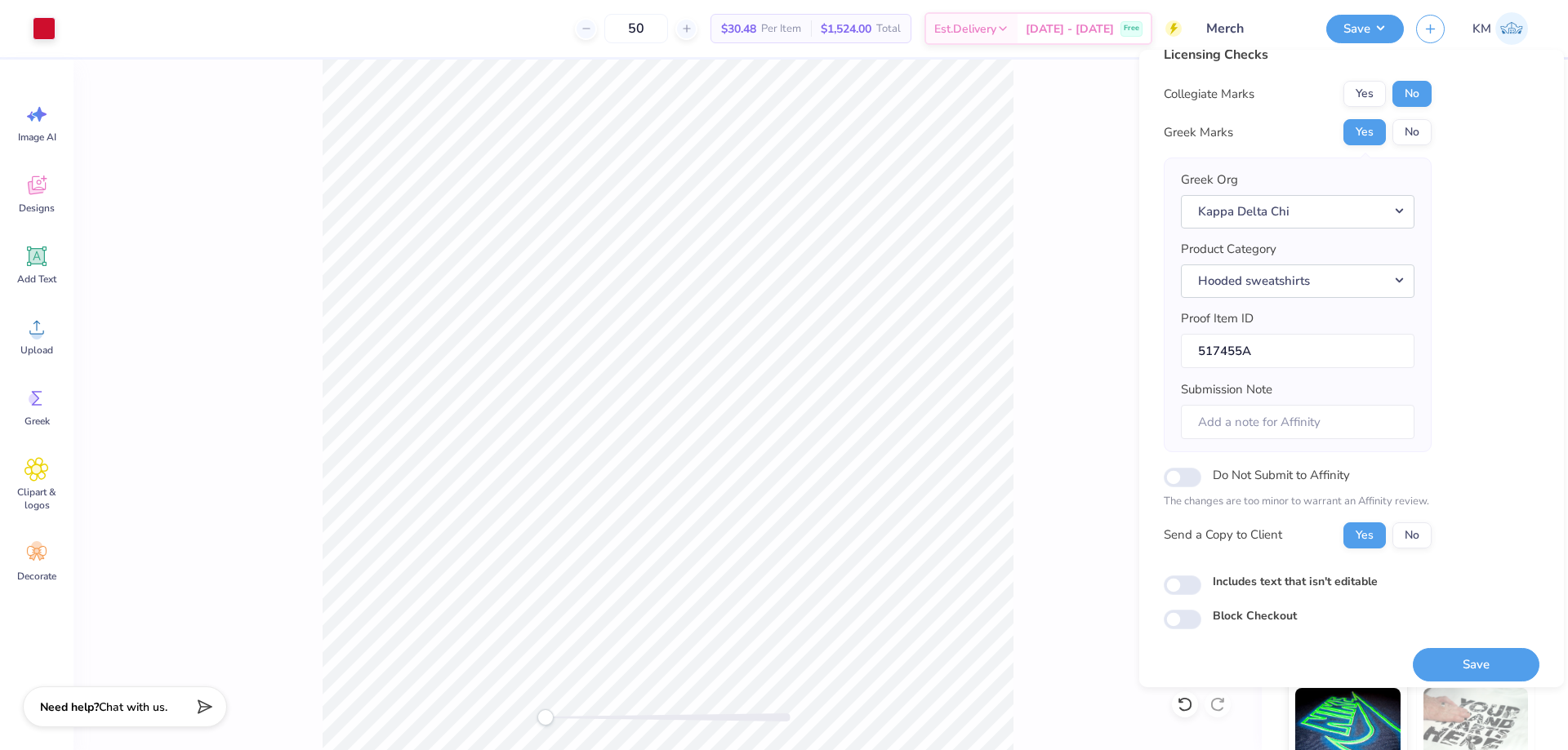
scroll to position [31, 0]
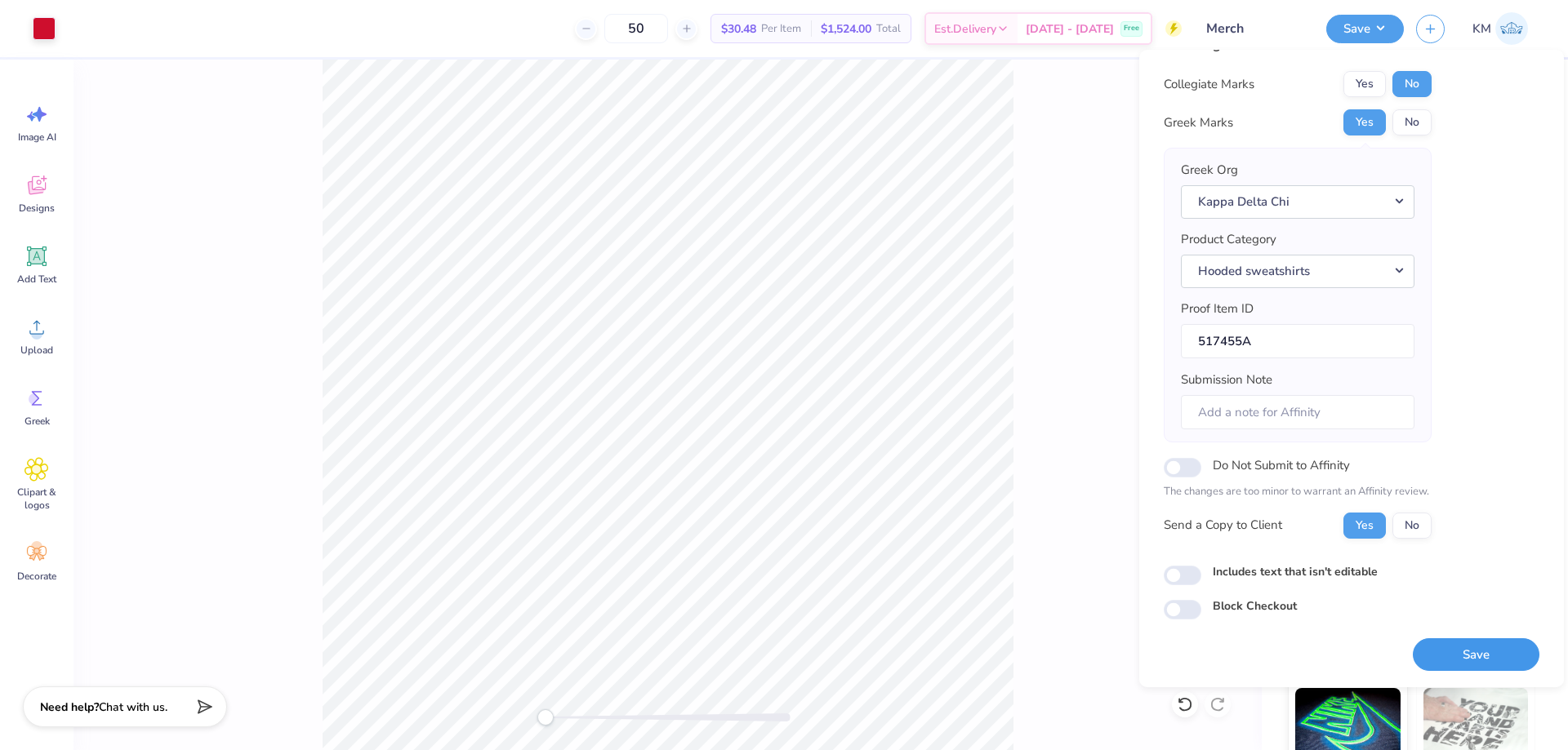
click at [1457, 655] on button "Save" at bounding box center [1475, 655] width 126 height 34
